Goal: Information Seeking & Learning: Learn about a topic

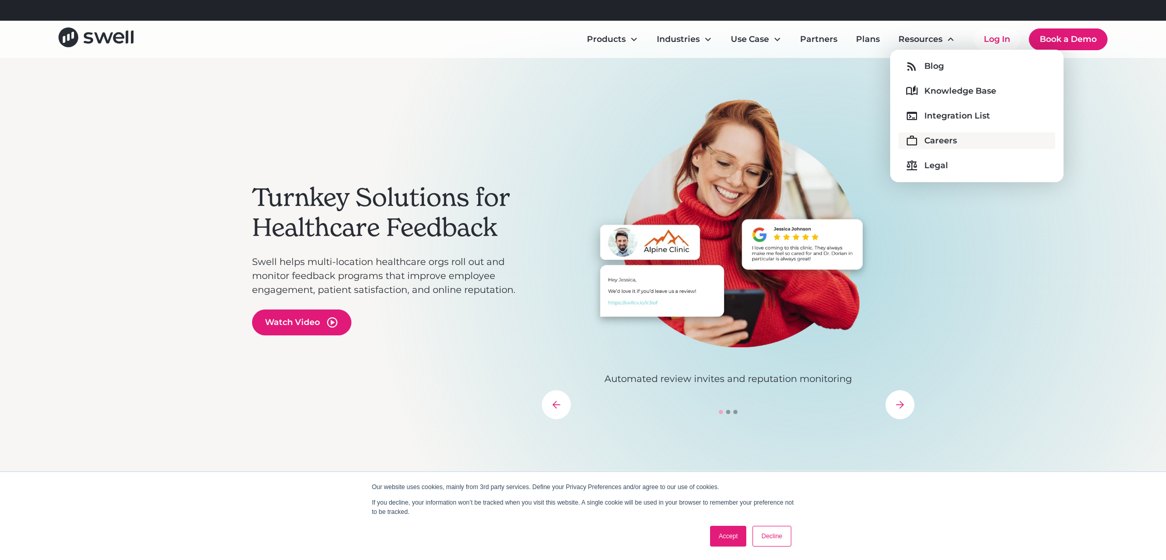
scroll to position [18, 0]
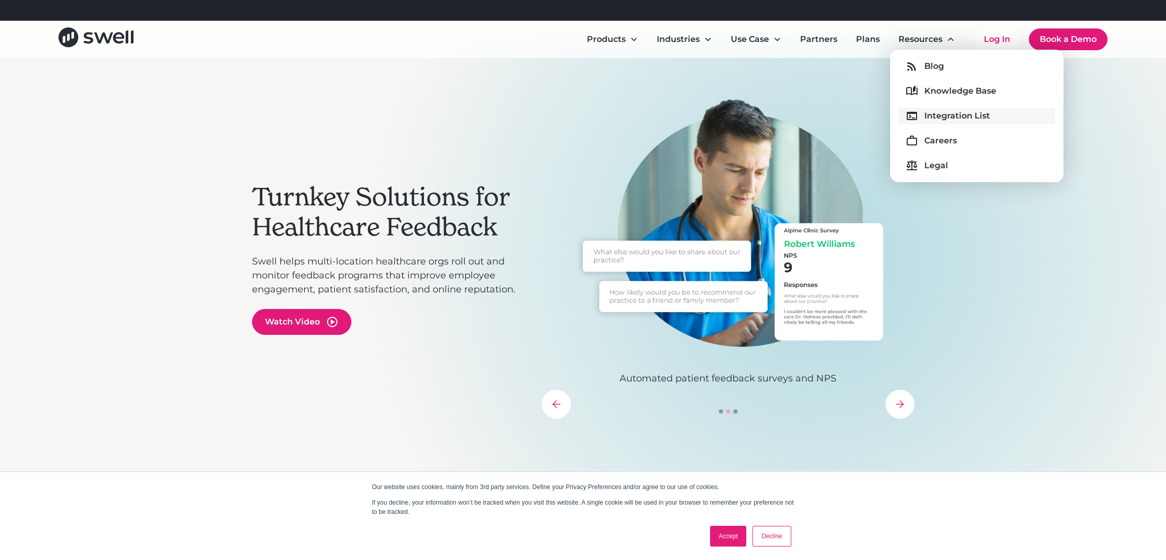
click at [933, 112] on div "Integration List" at bounding box center [957, 116] width 66 height 12
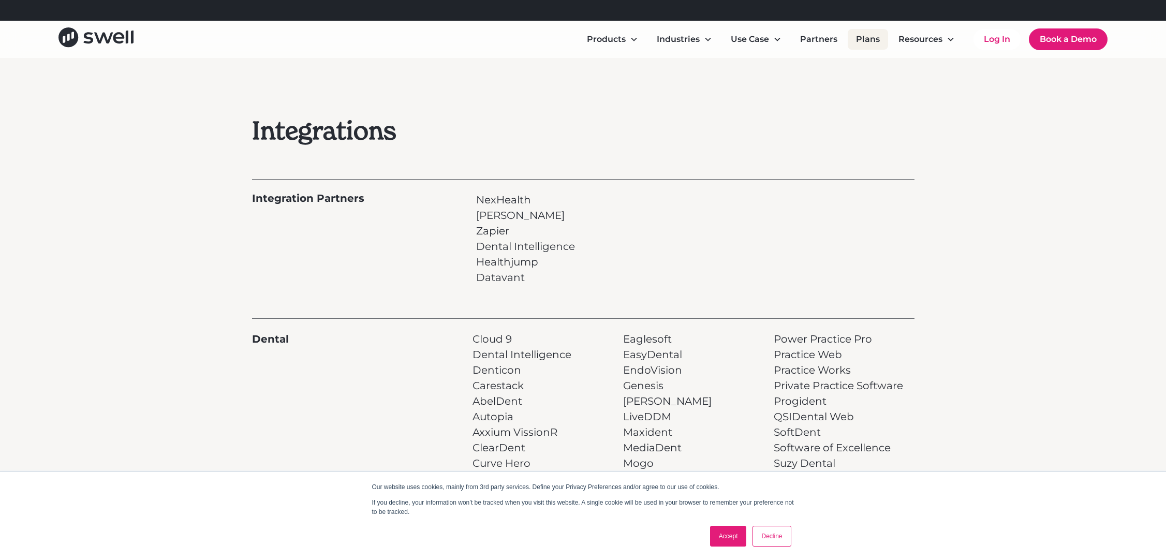
click at [865, 39] on link "Plans" at bounding box center [867, 39] width 40 height 21
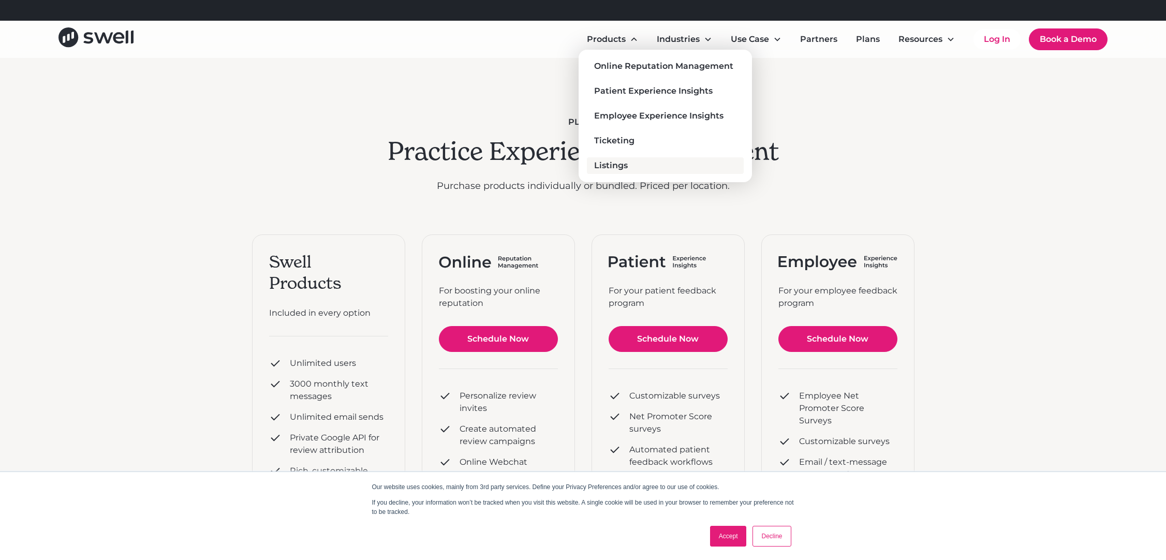
click at [611, 166] on div "Listings" at bounding box center [611, 165] width 34 height 12
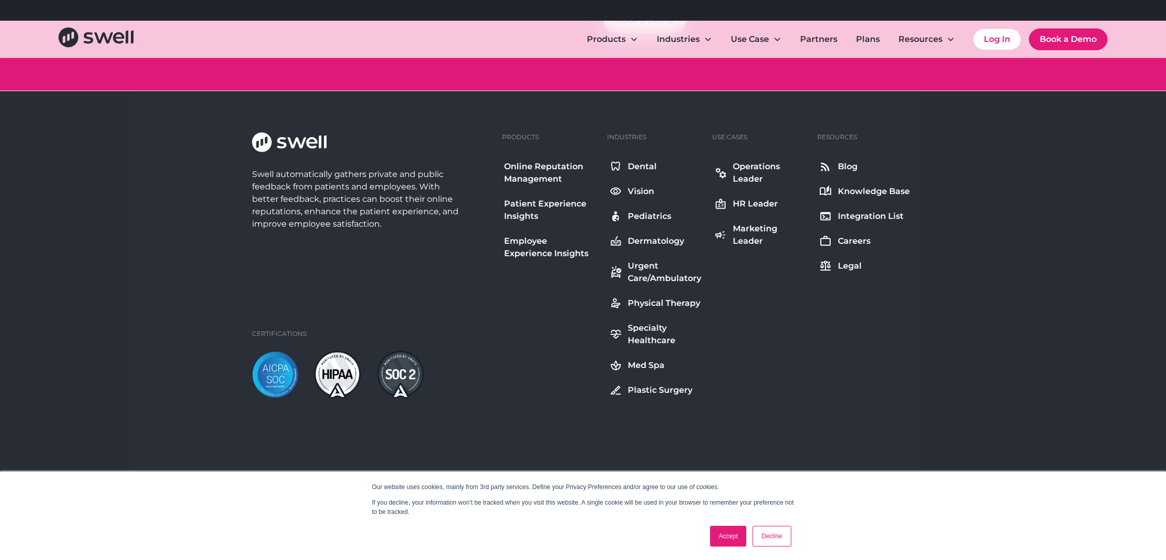
scroll to position [2149, 0]
